Goal: Task Accomplishment & Management: Manage account settings

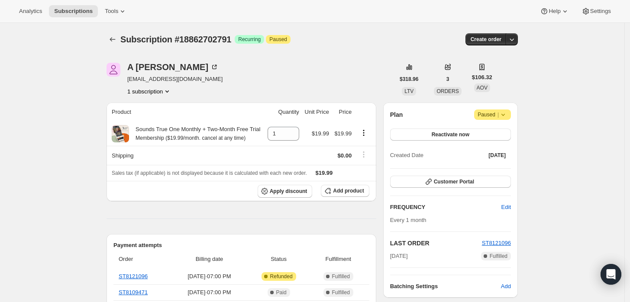
click at [507, 114] on icon at bounding box center [503, 114] width 9 height 9
click at [489, 132] on span "Cancel subscription" at bounding box center [495, 131] width 49 height 6
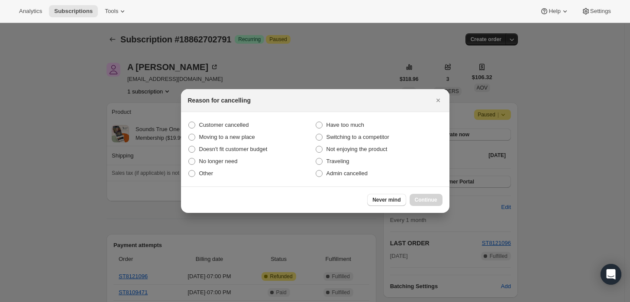
drag, startPoint x: 353, startPoint y: 170, endPoint x: 367, endPoint y: 181, distance: 17.3
click at [353, 171] on span "Admin cancelled" at bounding box center [346, 173] width 41 height 6
click at [316, 171] on input "Admin cancelled" at bounding box center [316, 170] width 0 height 0
radio input "true"
drag, startPoint x: 425, startPoint y: 195, endPoint x: 389, endPoint y: 171, distance: 43.5
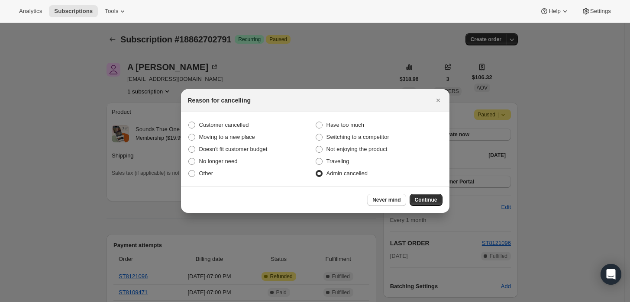
click at [426, 195] on button "Continue" at bounding box center [426, 200] width 33 height 12
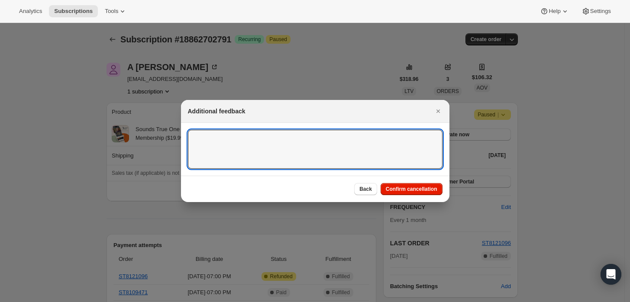
click at [371, 162] on textarea ":rbj:" at bounding box center [315, 149] width 255 height 39
type textarea "Customner"
type textarea "Customer requested cancellation and refund."
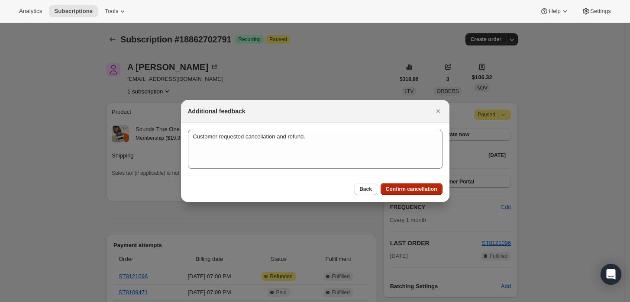
click at [406, 188] on span "Confirm cancellation" at bounding box center [412, 189] width 52 height 7
